Goal: Task Accomplishment & Management: Use online tool/utility

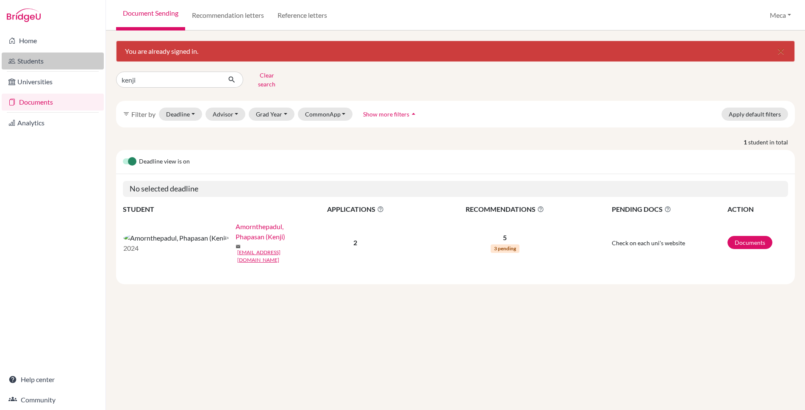
click at [16, 63] on div "Home Students Universities Documents Analytics Help center Community Document S…" at bounding box center [402, 205] width 805 height 410
type input "leo"
click button "submit" at bounding box center [232, 80] width 22 height 16
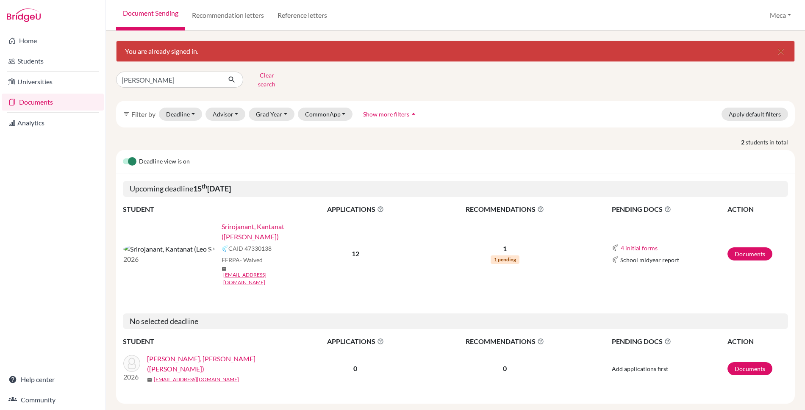
click at [221, 221] on link "Srirojanant, Kantanat ([PERSON_NAME])" at bounding box center [259, 231] width 77 height 20
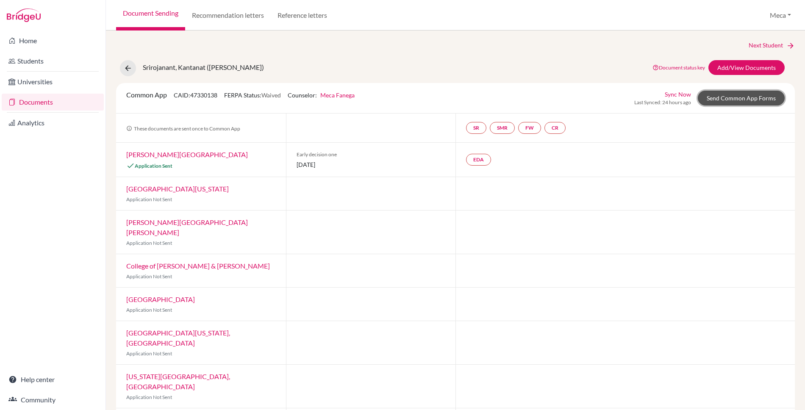
click at [731, 97] on link "Send Common App Forms" at bounding box center [740, 98] width 87 height 15
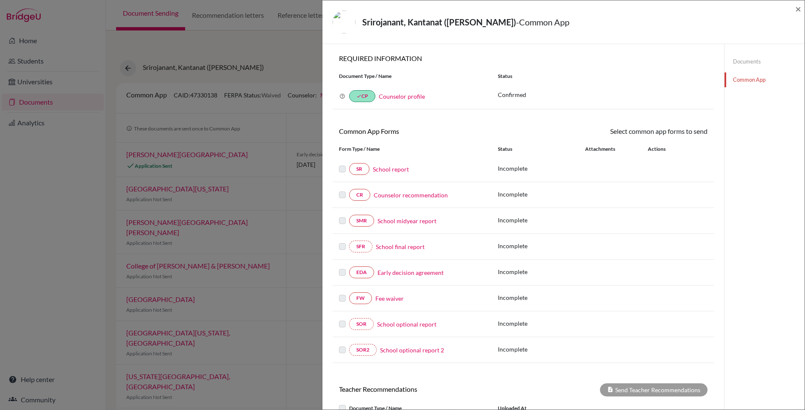
scroll to position [124, 0]
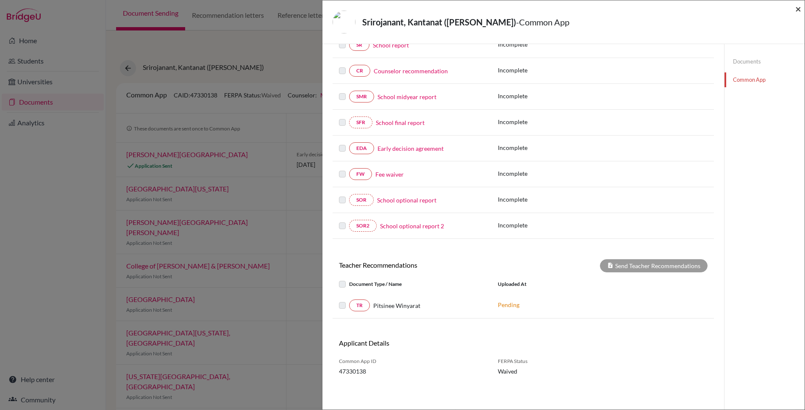
drag, startPoint x: 797, startPoint y: 9, endPoint x: 795, endPoint y: 17, distance: 7.9
click at [797, 10] on span "×" at bounding box center [798, 9] width 6 height 12
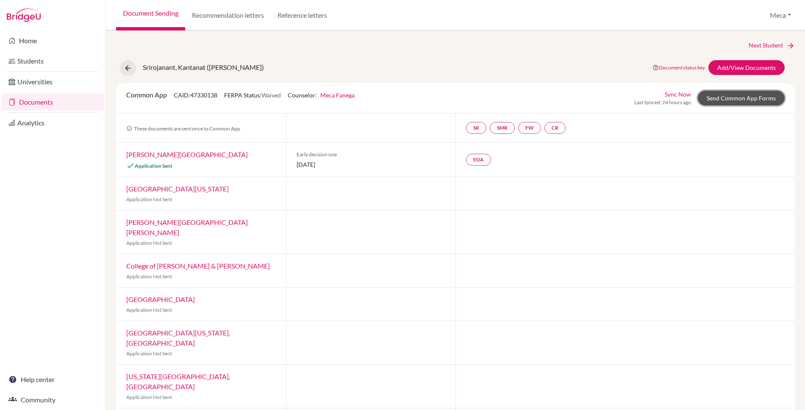
click at [717, 99] on link "Send Common App Forms" at bounding box center [740, 98] width 87 height 15
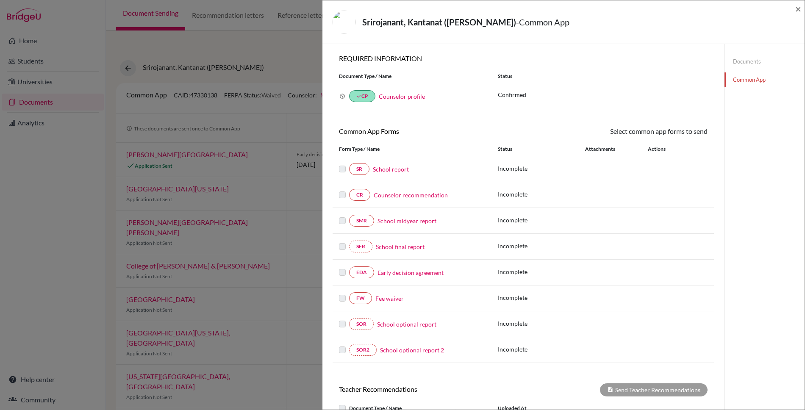
scroll to position [124, 0]
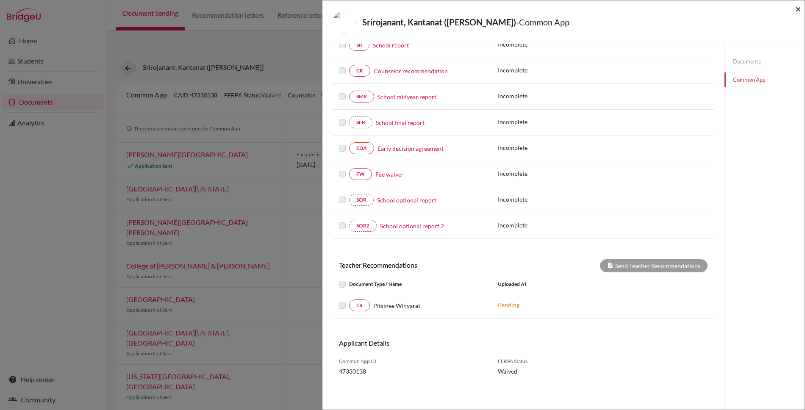
drag, startPoint x: 800, startPoint y: 8, endPoint x: 776, endPoint y: 150, distance: 143.8
click at [800, 8] on span "×" at bounding box center [798, 9] width 6 height 12
